Goal: Task Accomplishment & Management: Manage account settings

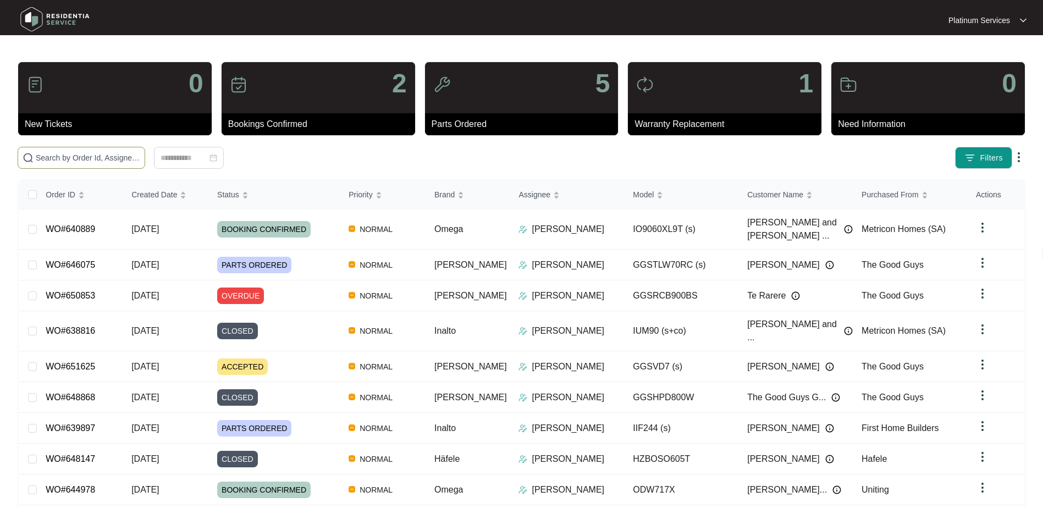
click at [93, 167] on span at bounding box center [82, 158] width 128 height 22
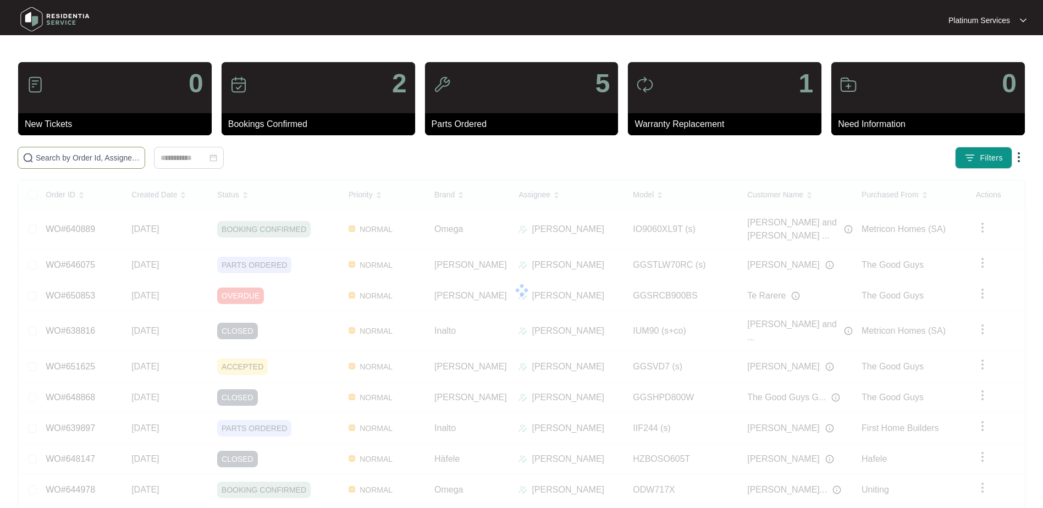
click at [95, 158] on input "text" at bounding box center [88, 158] width 104 height 12
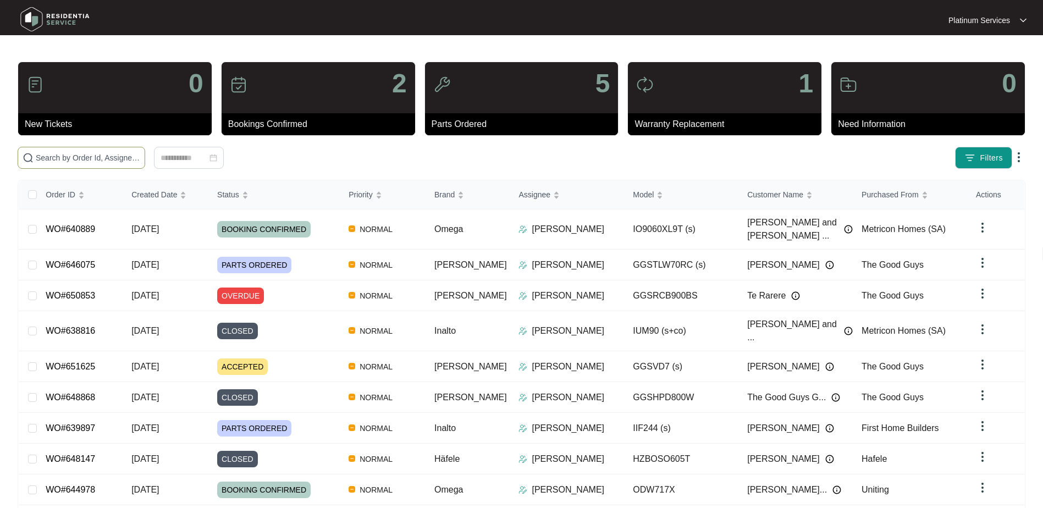
paste input "647871"
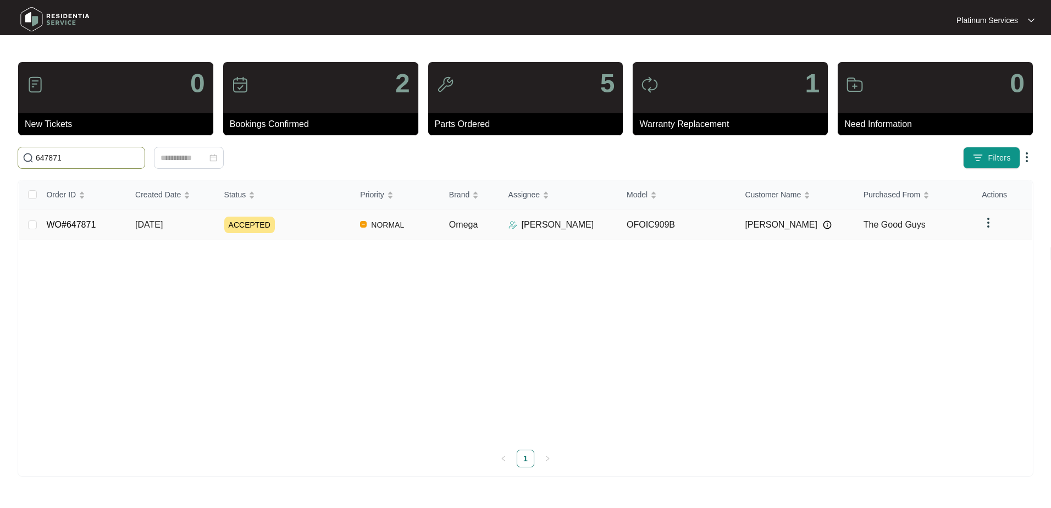
type input "647871"
click at [74, 224] on link "WO#647871" at bounding box center [70, 224] width 49 height 9
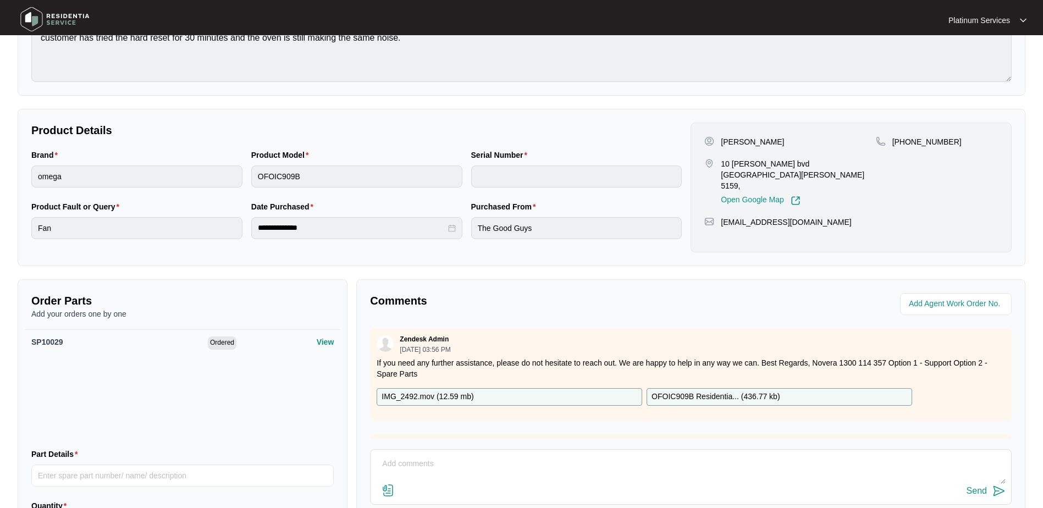
scroll to position [169, 0]
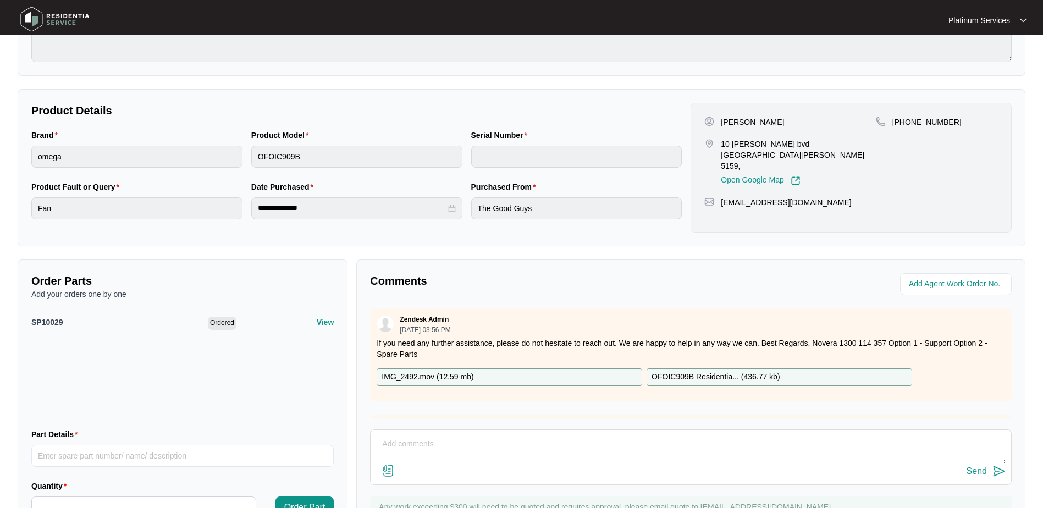
click at [714, 376] on p "OFOIC909B Residentia... ( 436.77 kb )" at bounding box center [716, 377] width 128 height 12
click at [52, 318] on span "SP10029" at bounding box center [47, 322] width 32 height 9
copy span "SP10029"
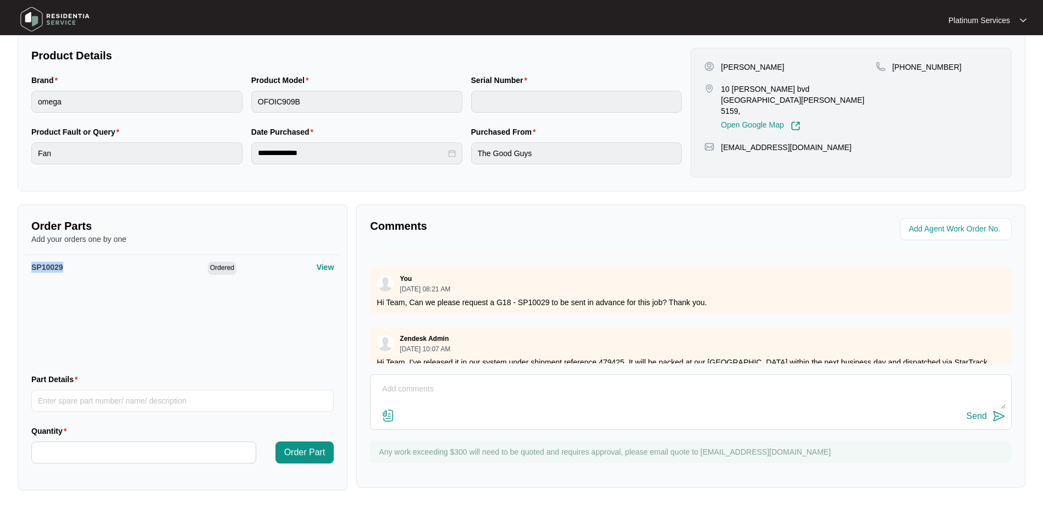
scroll to position [275, 0]
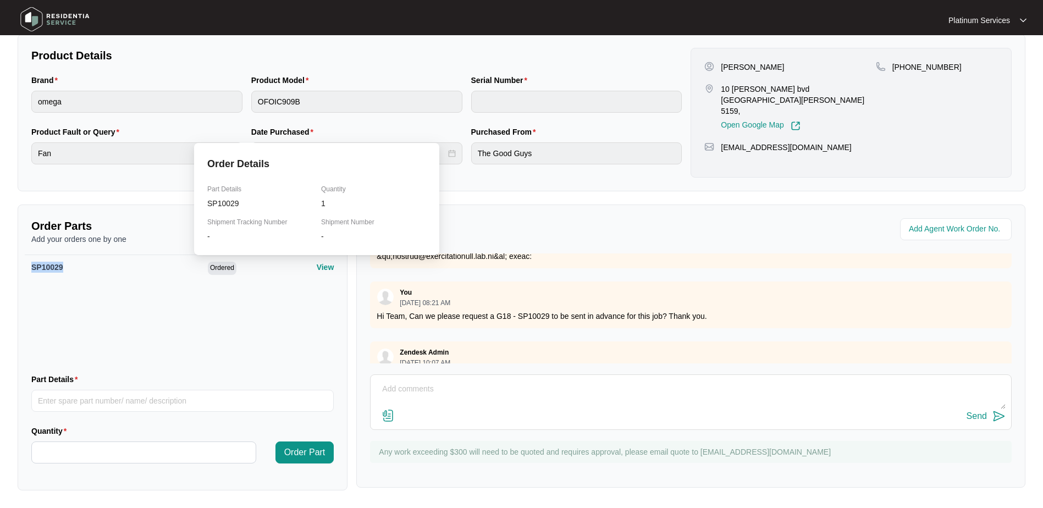
click at [320, 267] on p "View" at bounding box center [326, 267] width 18 height 11
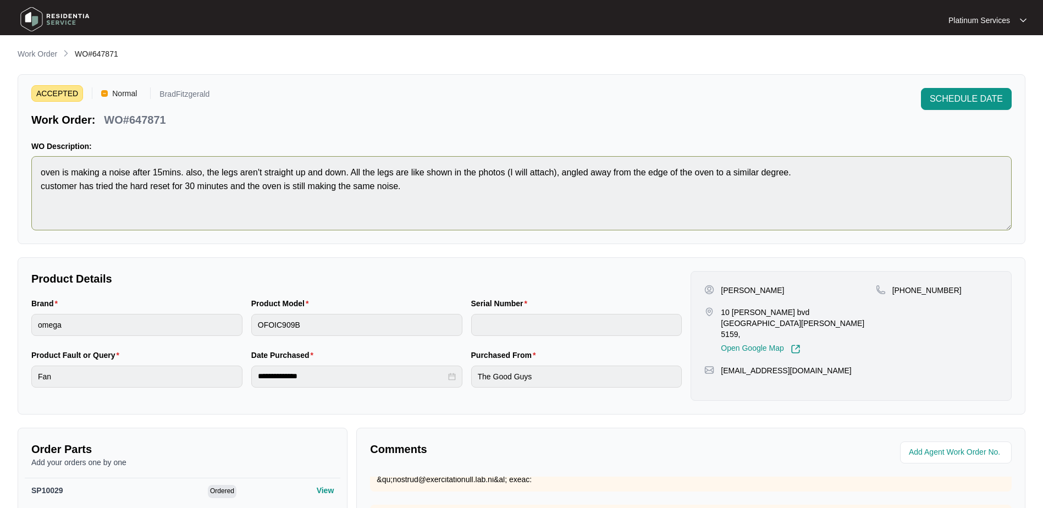
scroll to position [0, 0]
click at [28, 51] on p "Work Order" at bounding box center [38, 54] width 40 height 11
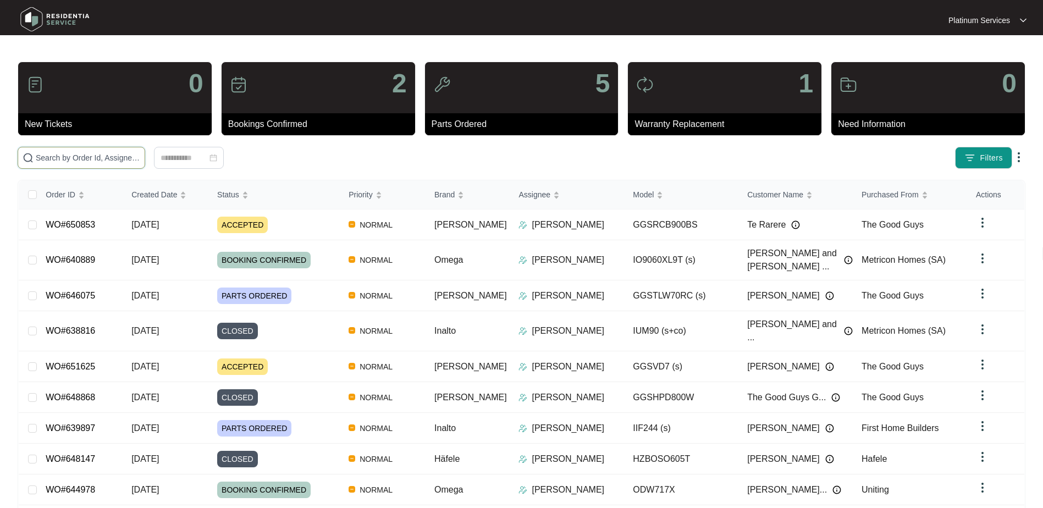
click at [63, 155] on input "text" at bounding box center [88, 158] width 104 height 12
paste input "650853"
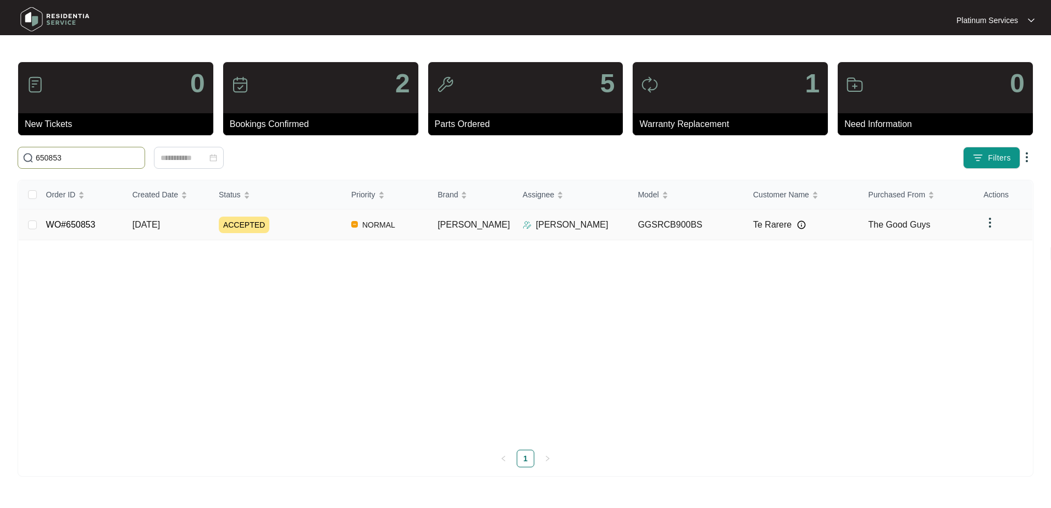
type input "650853"
click at [86, 226] on link "WO#650853" at bounding box center [70, 224] width 49 height 9
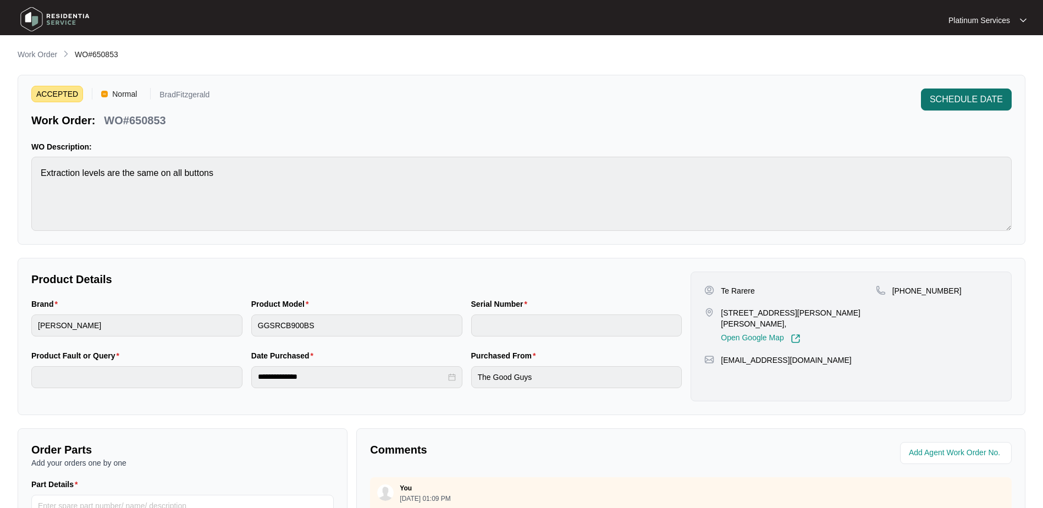
click at [946, 103] on span "SCHEDULE DATE" at bounding box center [966, 99] width 73 height 13
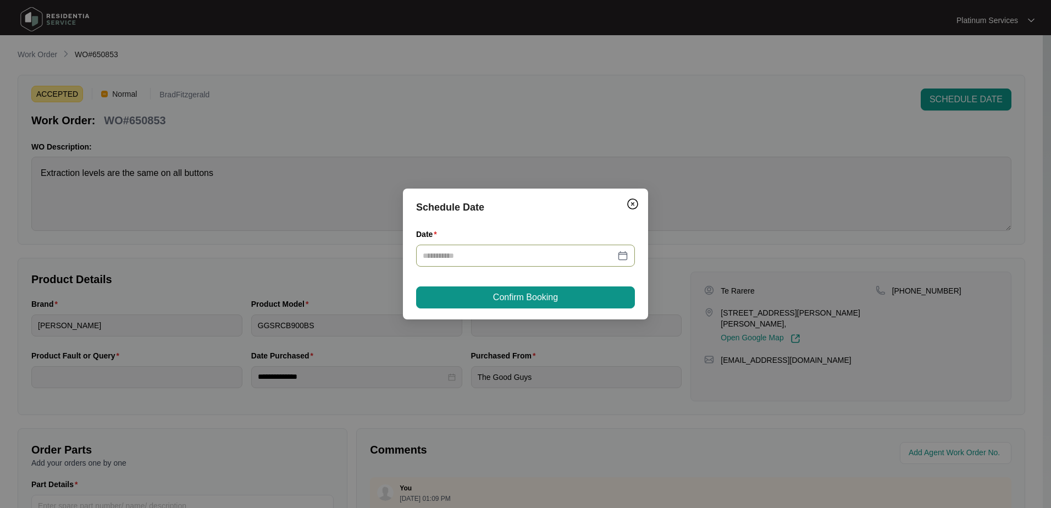
click at [623, 253] on div at bounding box center [526, 256] width 206 height 12
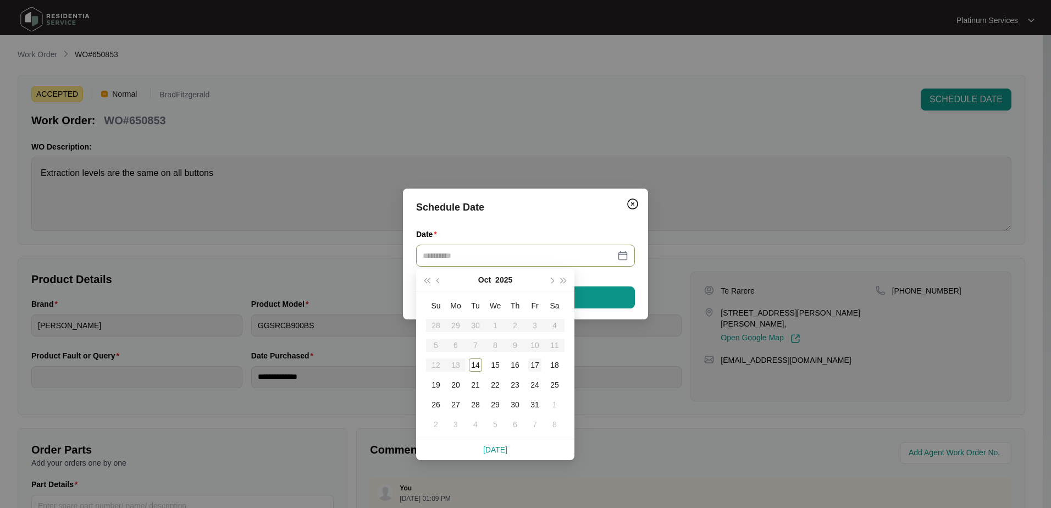
type input "**********"
click at [539, 366] on div "17" at bounding box center [534, 365] width 13 height 13
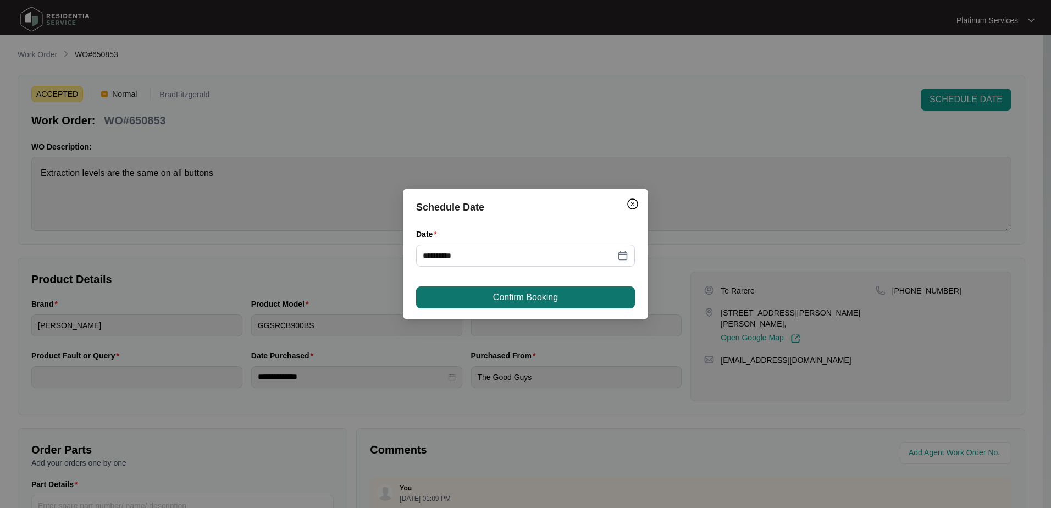
click at [548, 301] on span "Confirm Booking" at bounding box center [525, 297] width 65 height 13
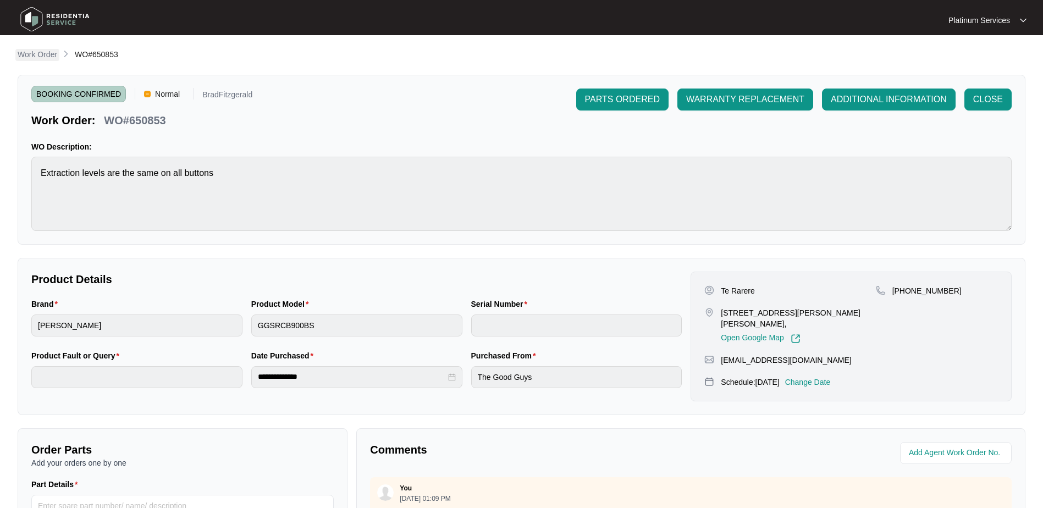
click at [42, 57] on p "Work Order" at bounding box center [38, 54] width 40 height 11
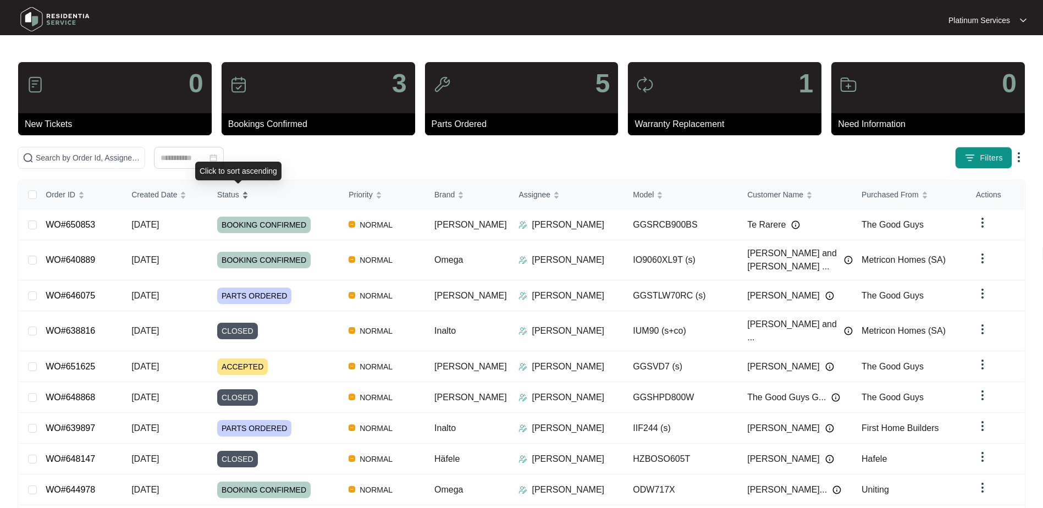
click at [233, 194] on span "Status" at bounding box center [228, 195] width 22 height 12
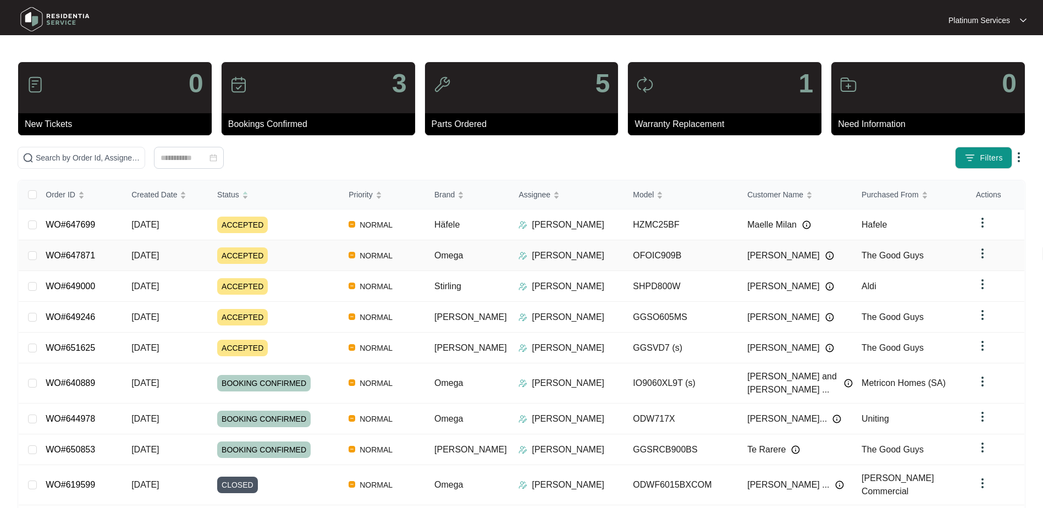
click at [75, 254] on link "WO#647871" at bounding box center [70, 255] width 49 height 9
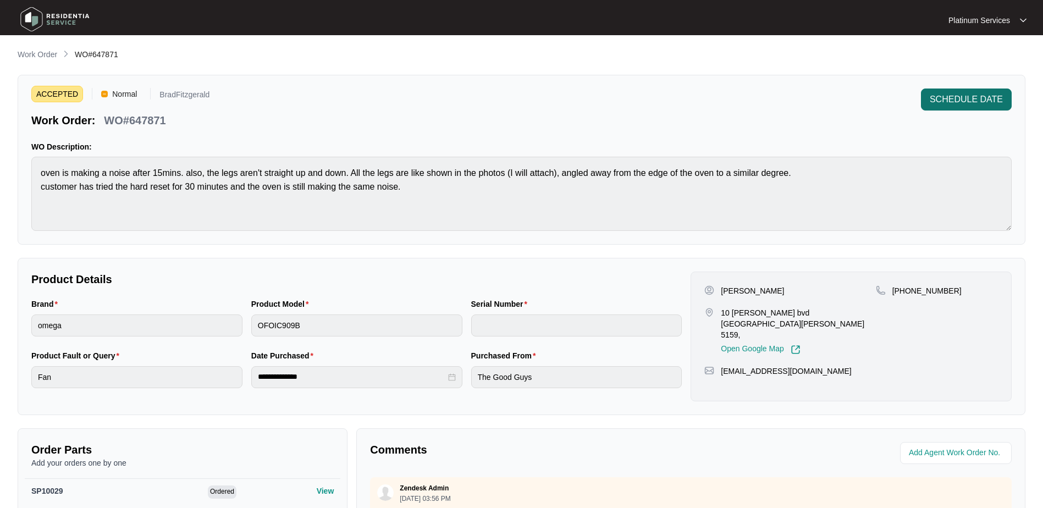
click at [987, 104] on span "SCHEDULE DATE" at bounding box center [966, 99] width 73 height 13
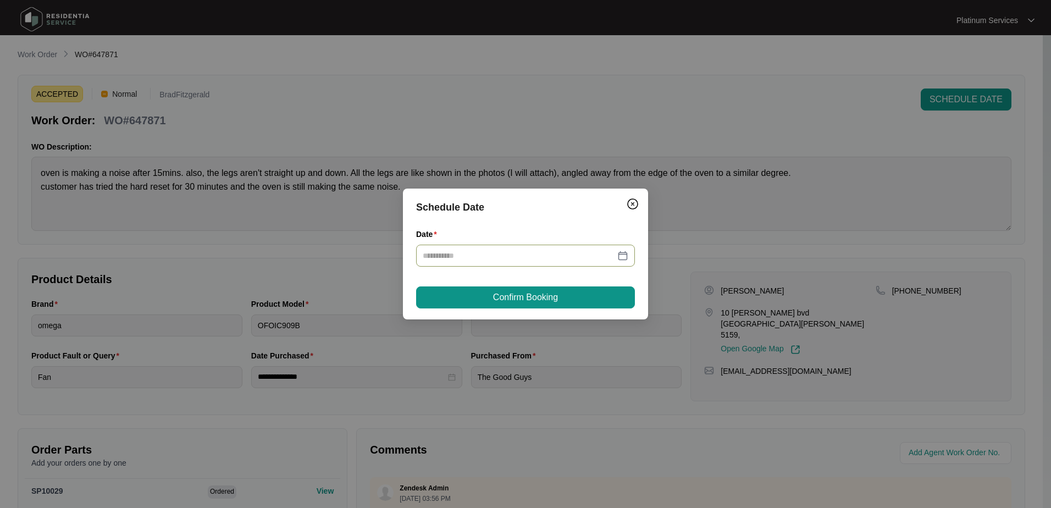
click at [625, 255] on div at bounding box center [526, 256] width 206 height 12
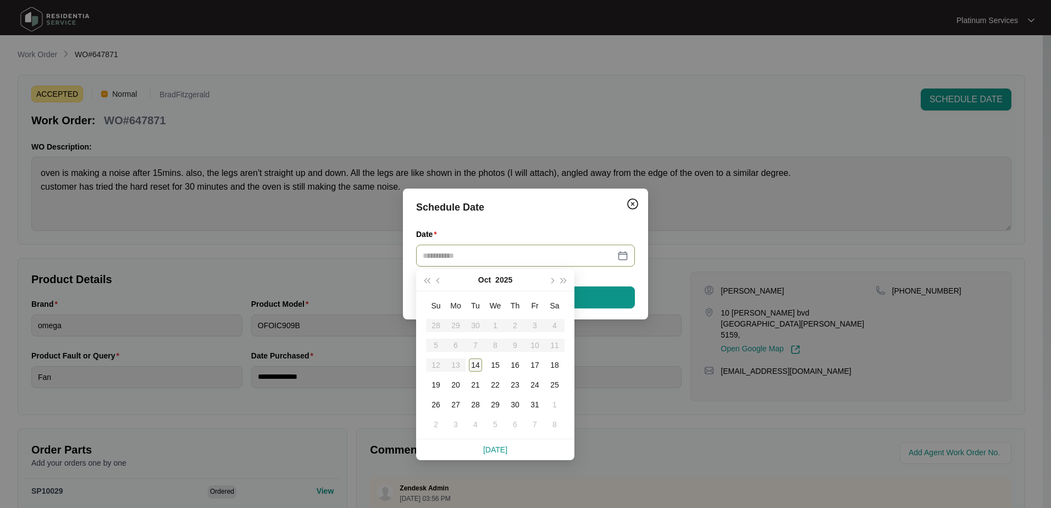
type input "**********"
click at [474, 363] on div "14" at bounding box center [475, 365] width 13 height 13
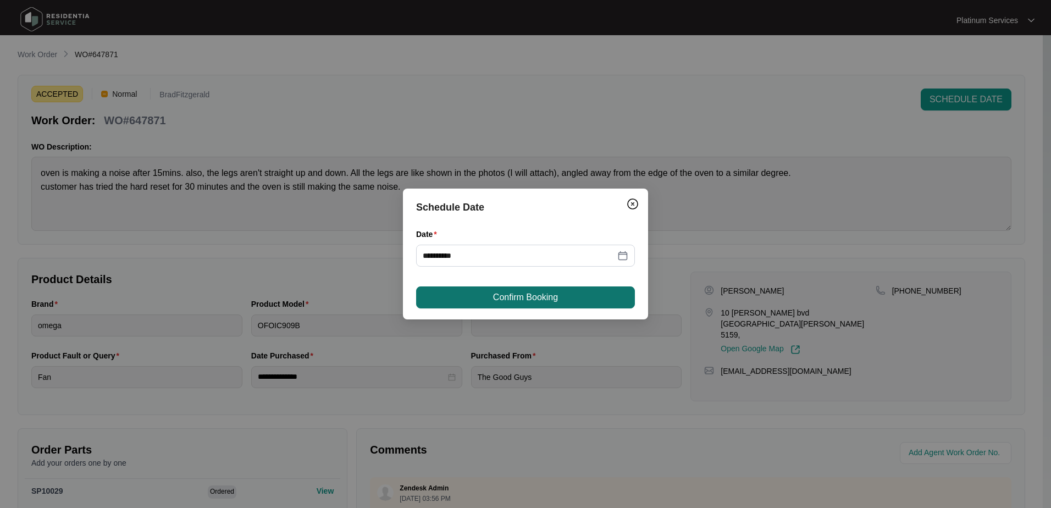
click at [544, 298] on span "Confirm Booking" at bounding box center [525, 297] width 65 height 13
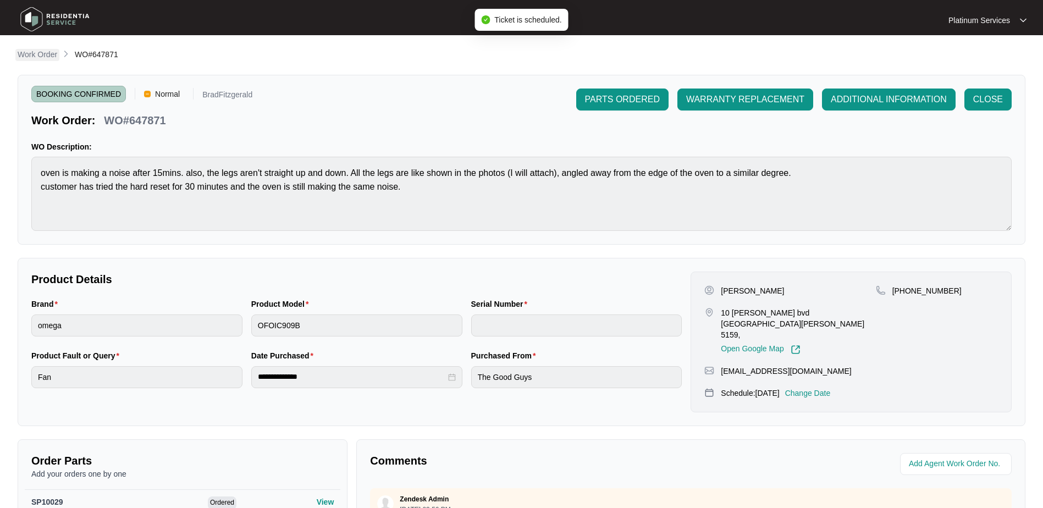
click at [52, 53] on p "Work Order" at bounding box center [38, 54] width 40 height 11
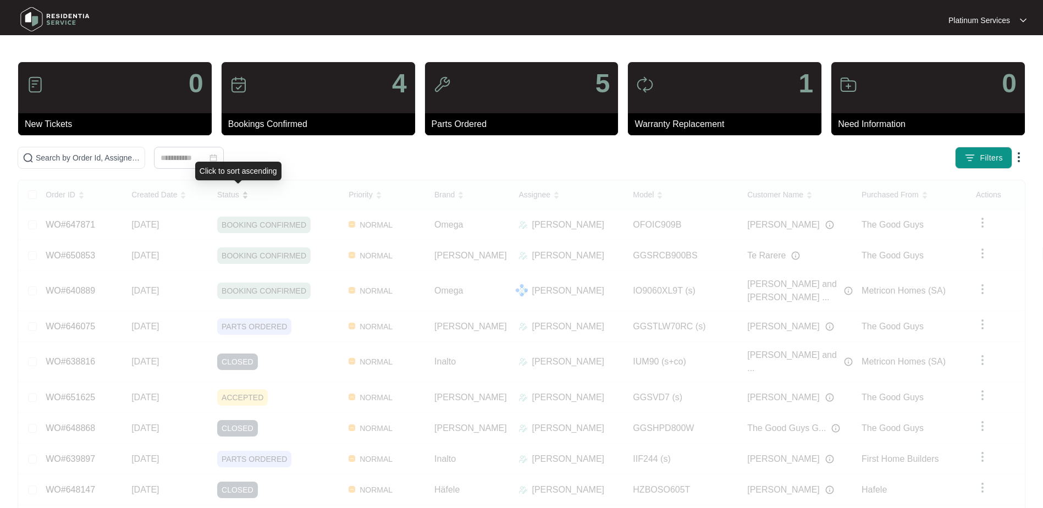
click at [238, 195] on div "Order ID Created Date Status Priority Brand Assignee Model Customer Name Purcha…" at bounding box center [522, 371] width 1006 height 382
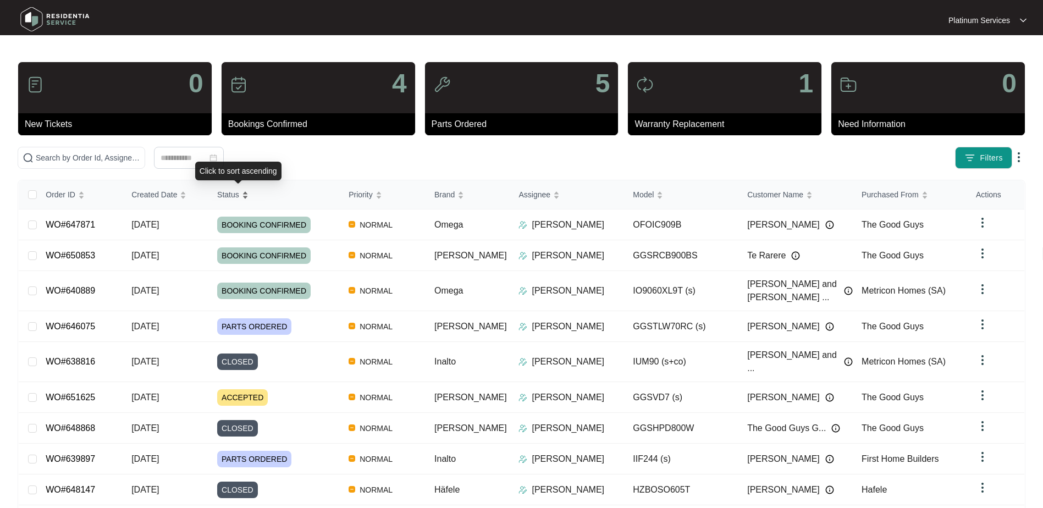
click at [239, 198] on span "Status" at bounding box center [228, 195] width 22 height 12
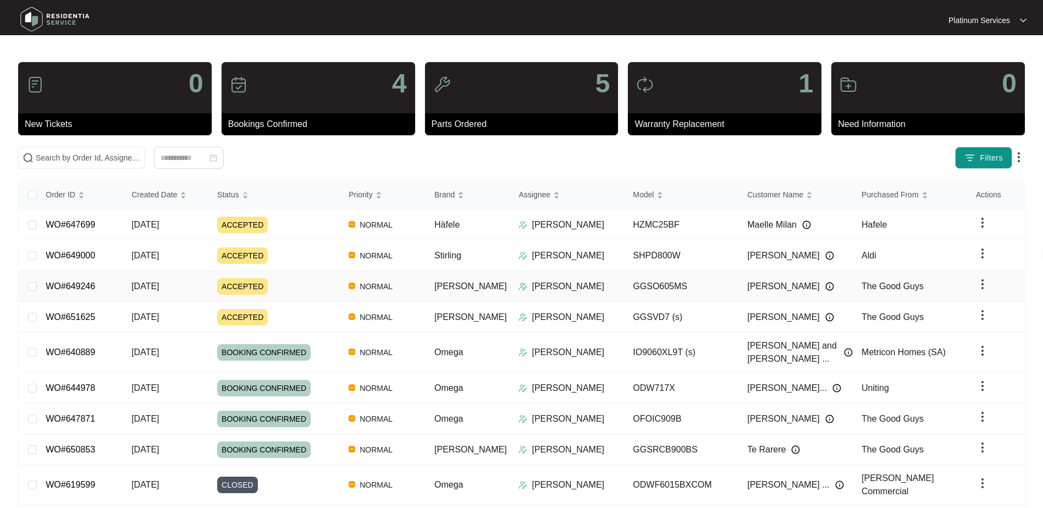
click at [85, 280] on div "Order ID Created Date Status Priority Brand Assignee Model Customer Name Purcha…" at bounding box center [522, 371] width 1006 height 382
click at [71, 288] on link "WO#649246" at bounding box center [70, 286] width 49 height 9
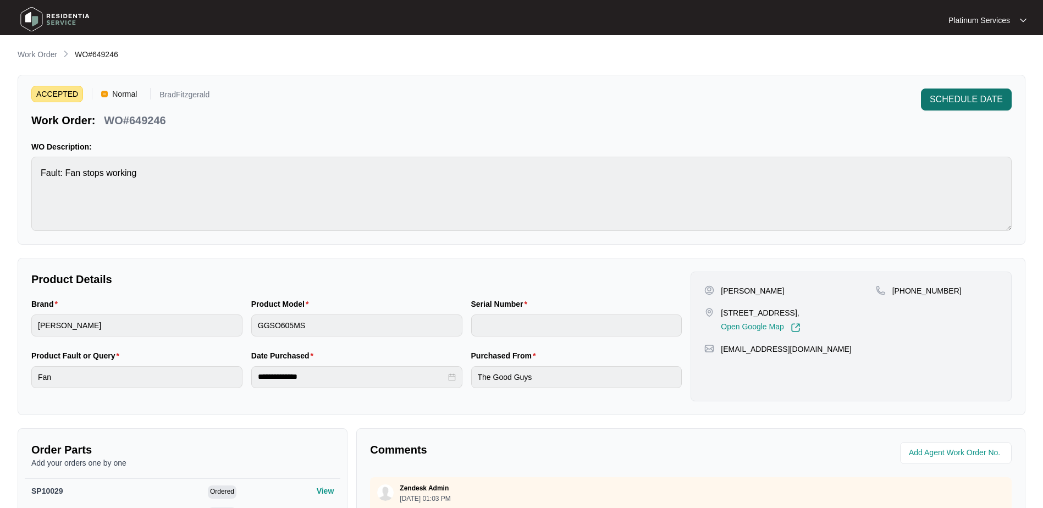
click at [947, 97] on span "SCHEDULE DATE" at bounding box center [966, 99] width 73 height 13
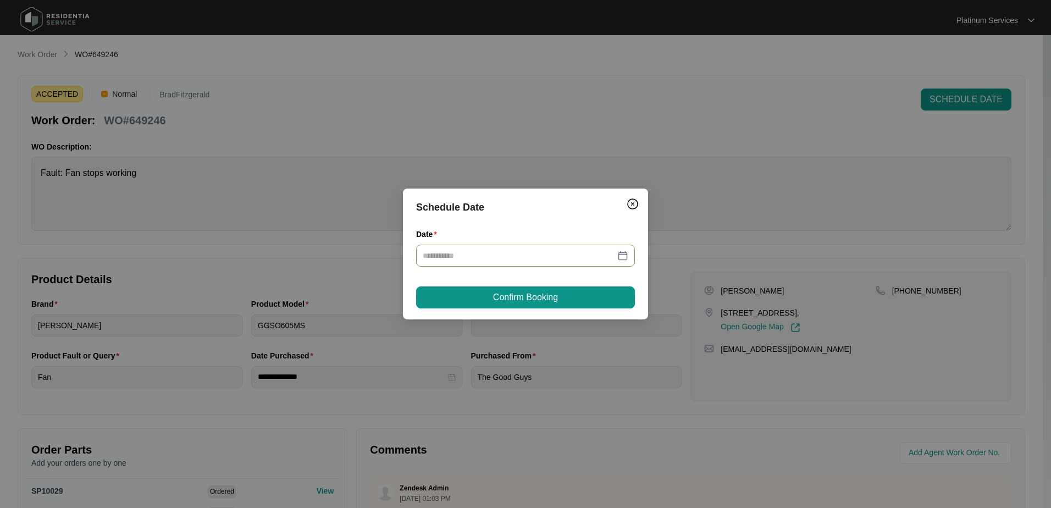
click at [619, 255] on div at bounding box center [526, 256] width 206 height 12
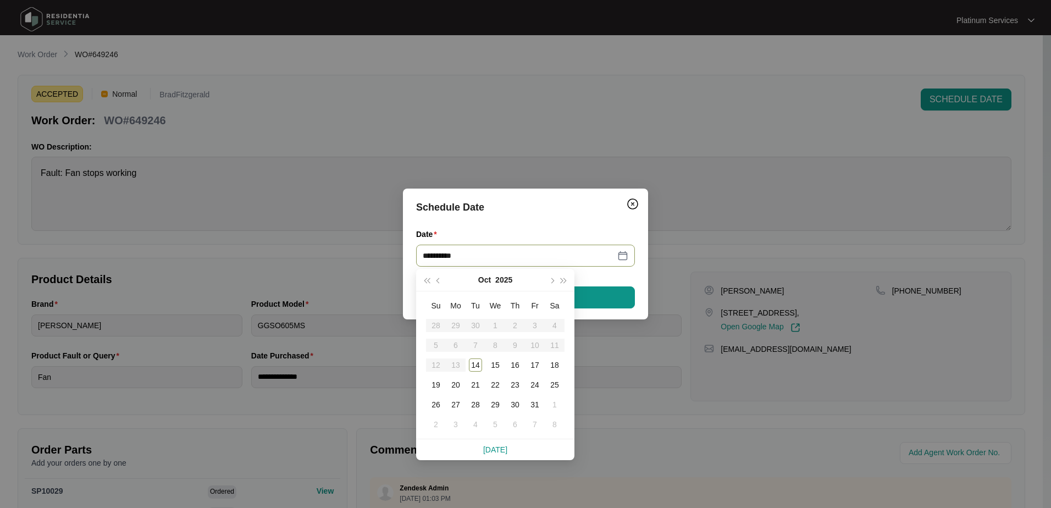
type input "**********"
click at [473, 363] on div "14" at bounding box center [475, 365] width 13 height 13
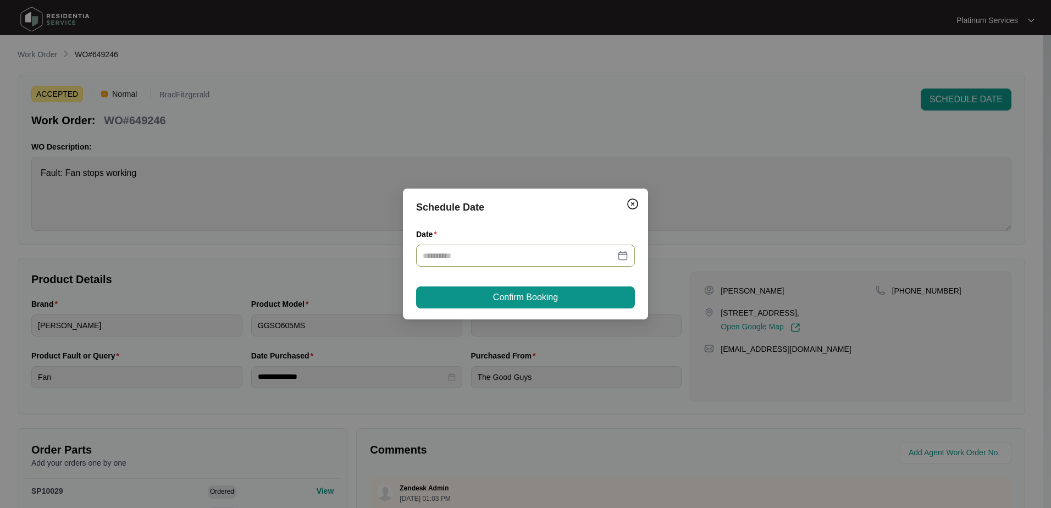
type input "**********"
click at [533, 298] on span "Confirm Booking" at bounding box center [525, 297] width 65 height 13
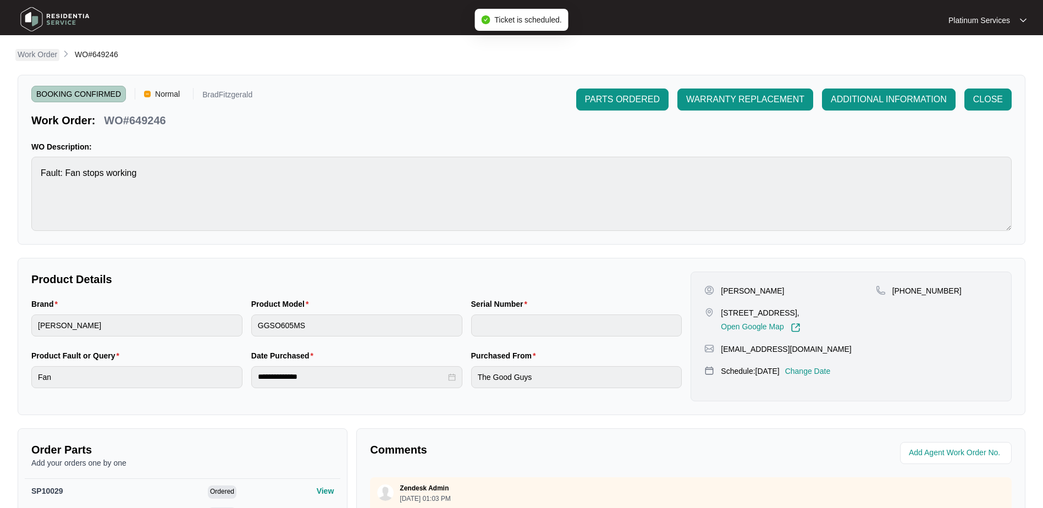
click at [36, 57] on p "Work Order" at bounding box center [38, 54] width 40 height 11
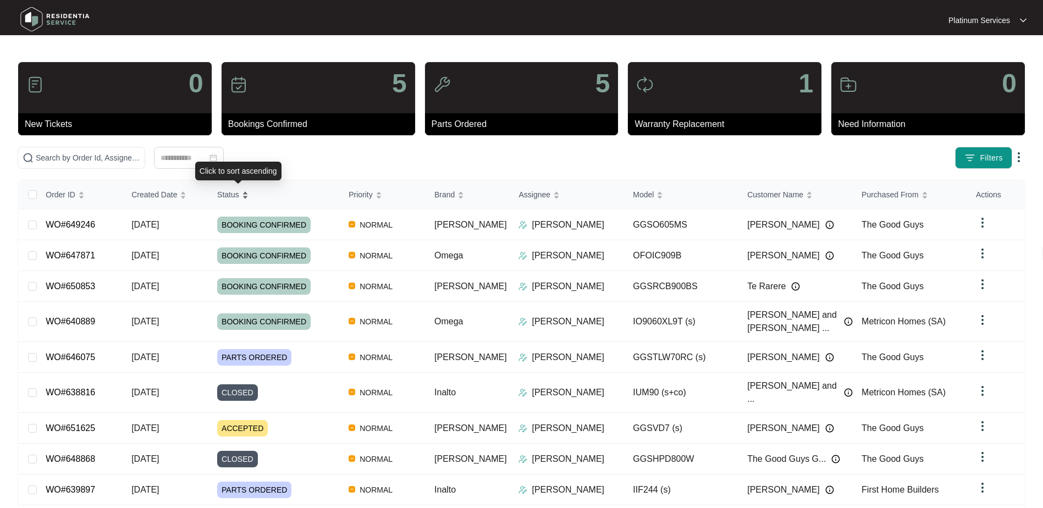
click at [245, 190] on div "Status" at bounding box center [232, 194] width 31 height 15
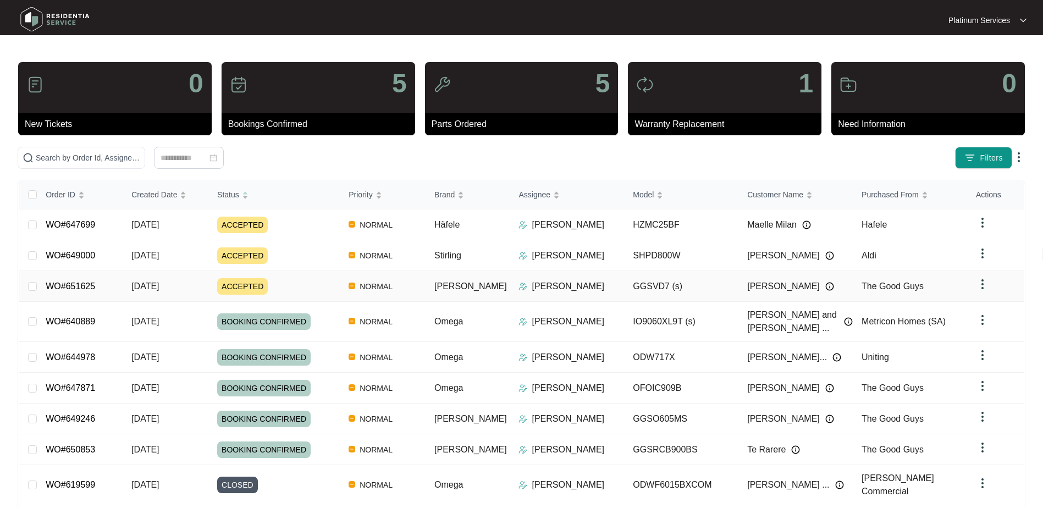
click at [82, 283] on div "Order ID Created Date Status Priority Brand Assignee Model Customer Name Purcha…" at bounding box center [522, 371] width 1006 height 382
click at [70, 317] on link "WO#640889" at bounding box center [70, 321] width 49 height 9
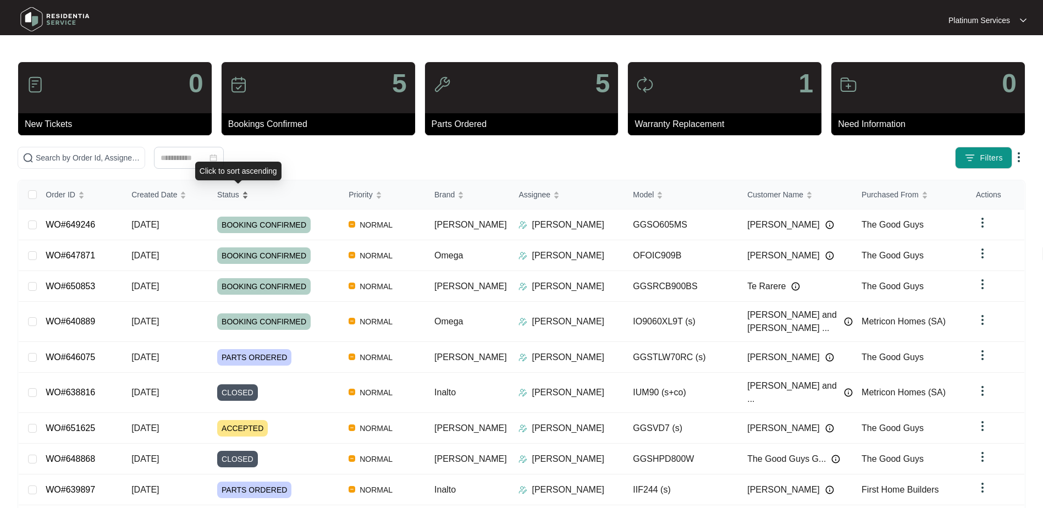
click at [249, 190] on div "Status" at bounding box center [232, 194] width 31 height 15
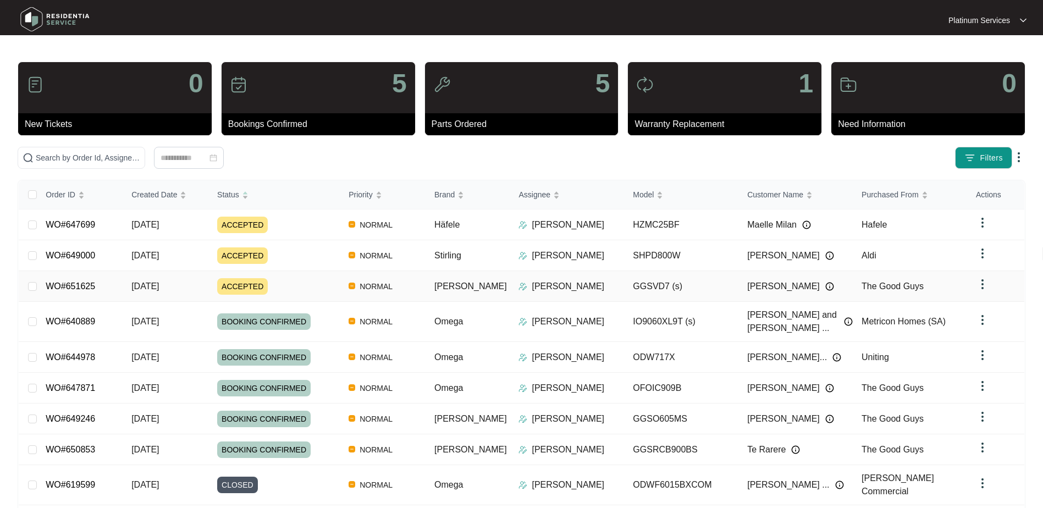
click at [79, 284] on link "WO#651625" at bounding box center [70, 286] width 49 height 9
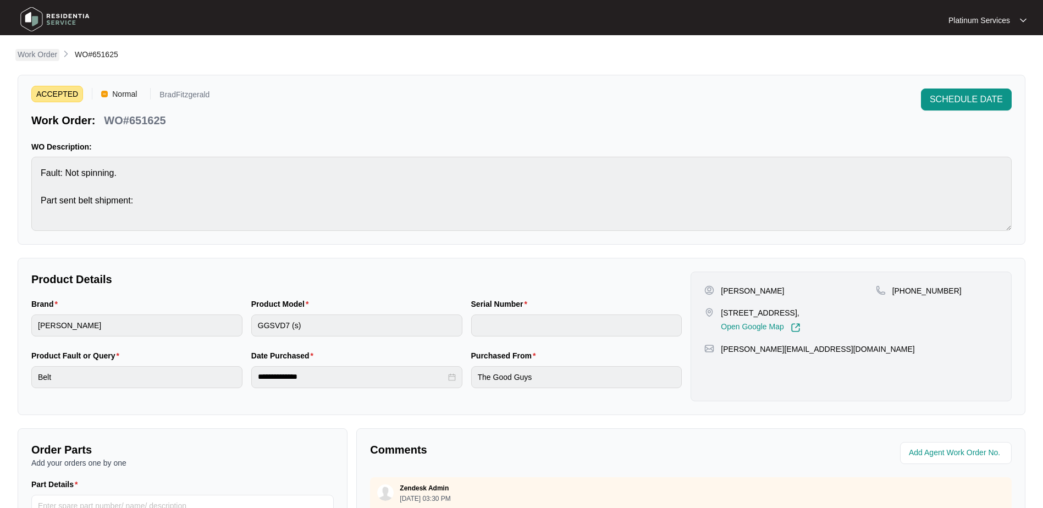
click at [45, 57] on p "Work Order" at bounding box center [38, 54] width 40 height 11
